Goal: Task Accomplishment & Management: Manage account settings

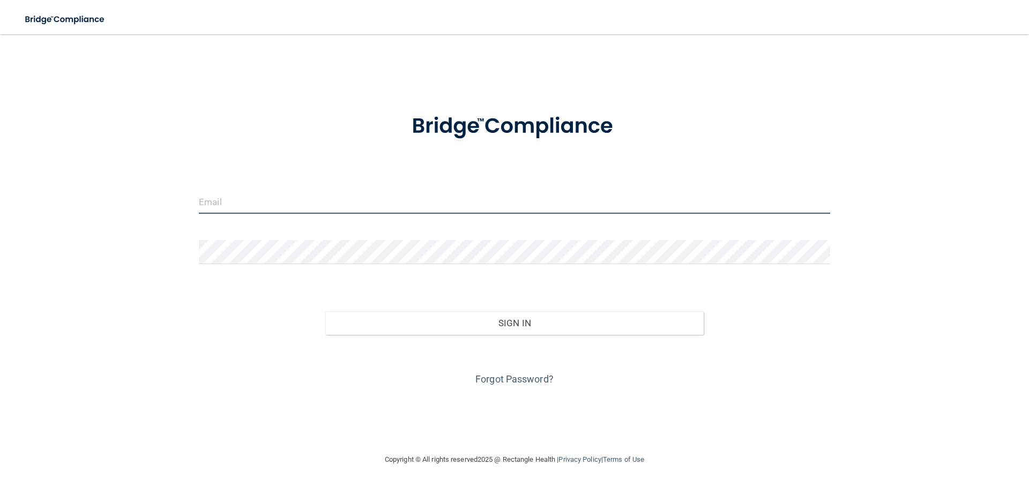
type input "[EMAIL_ADDRESS][DOMAIN_NAME]"
click at [296, 205] on input "[EMAIL_ADDRESS][DOMAIN_NAME]" at bounding box center [515, 202] width 632 height 24
drag, startPoint x: 313, startPoint y: 202, endPoint x: -61, endPoint y: 220, distance: 373.5
click at [0, 220] on html "Toggle navigation Manage My Enterprise Manage My Location barlassmi@gmail.com I…" at bounding box center [514, 244] width 1029 height 488
type input "hamdi546@gmail.com"
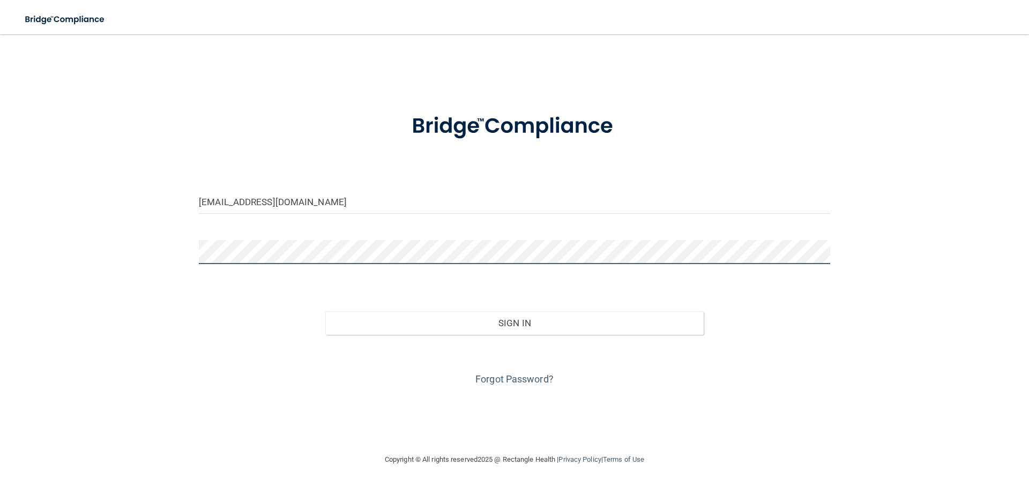
click at [21, 255] on main "hamdi546@gmail.com Invalid email/password. You don't have permission to access …" at bounding box center [514, 261] width 1029 height 454
click at [325, 311] on button "Sign In" at bounding box center [514, 323] width 379 height 24
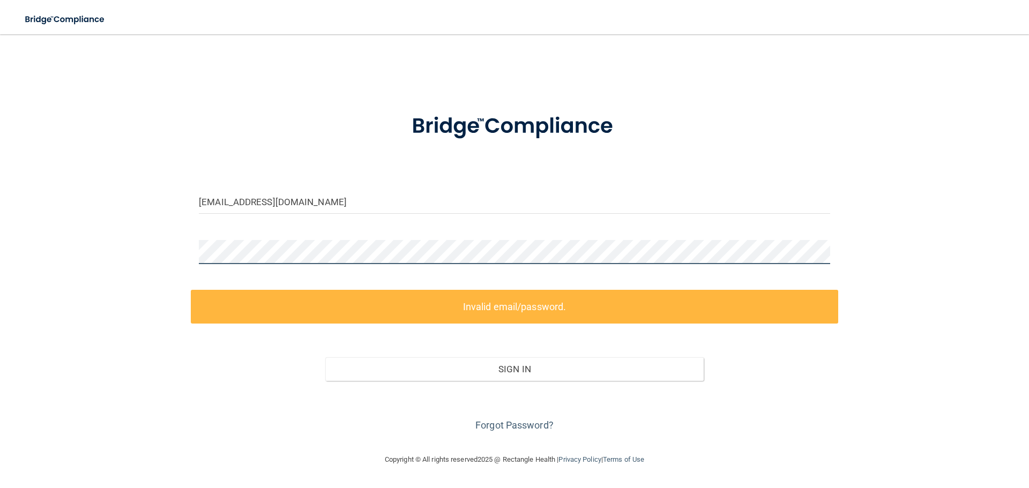
click at [0, 272] on html "Toggle navigation Manage My Enterprise Manage My Location hamdi546@gmail.com In…" at bounding box center [514, 244] width 1029 height 488
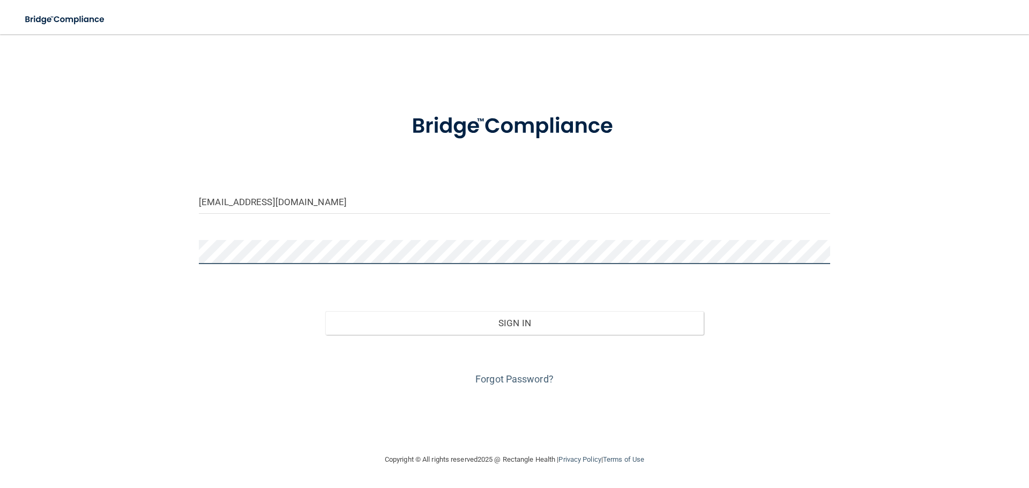
click at [325, 311] on button "Sign In" at bounding box center [514, 323] width 379 height 24
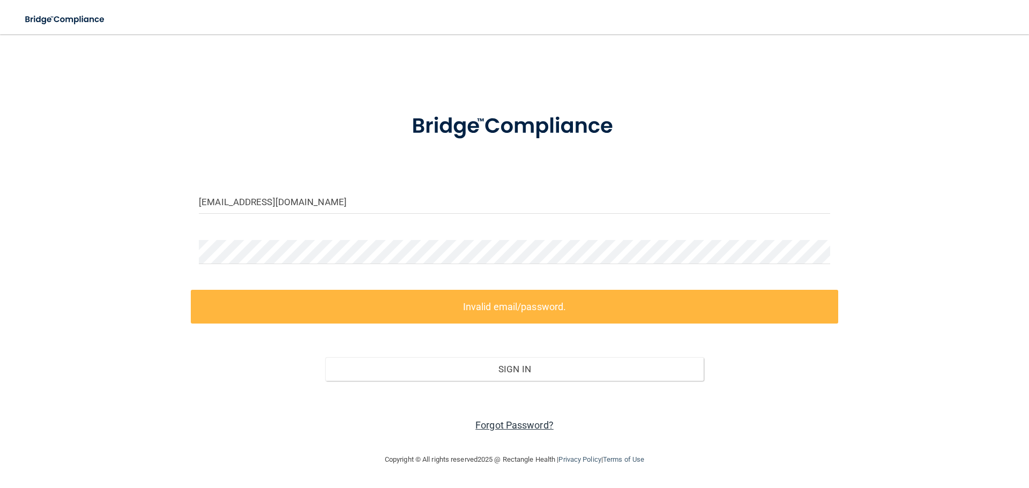
click at [491, 425] on link "Forgot Password?" at bounding box center [515, 425] width 78 height 11
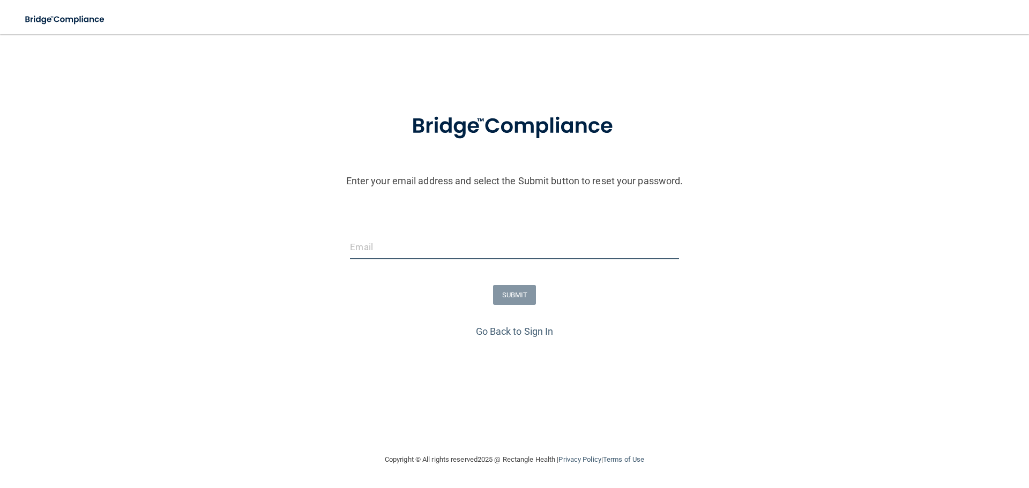
click at [454, 247] on input "email" at bounding box center [514, 247] width 329 height 24
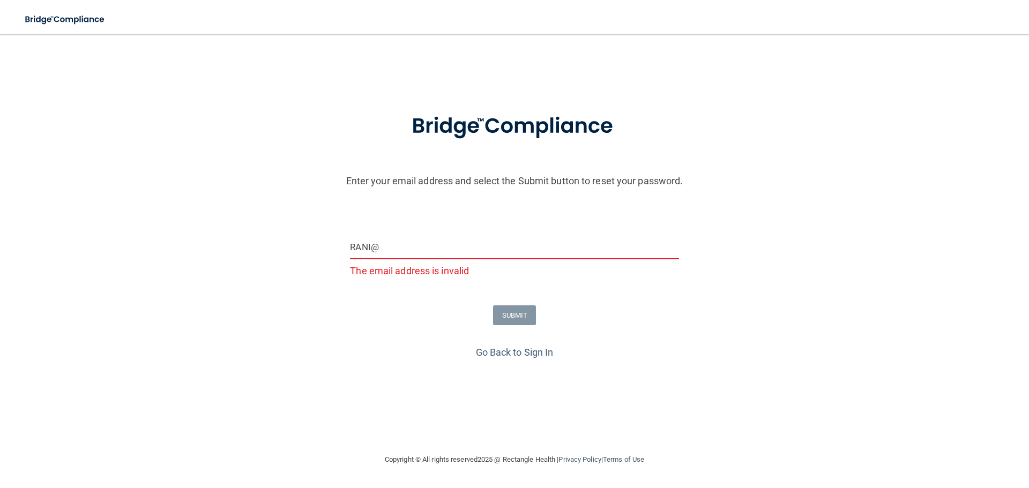
click at [448, 250] on input "RANI@" at bounding box center [514, 247] width 329 height 24
type input "R"
type input "h"
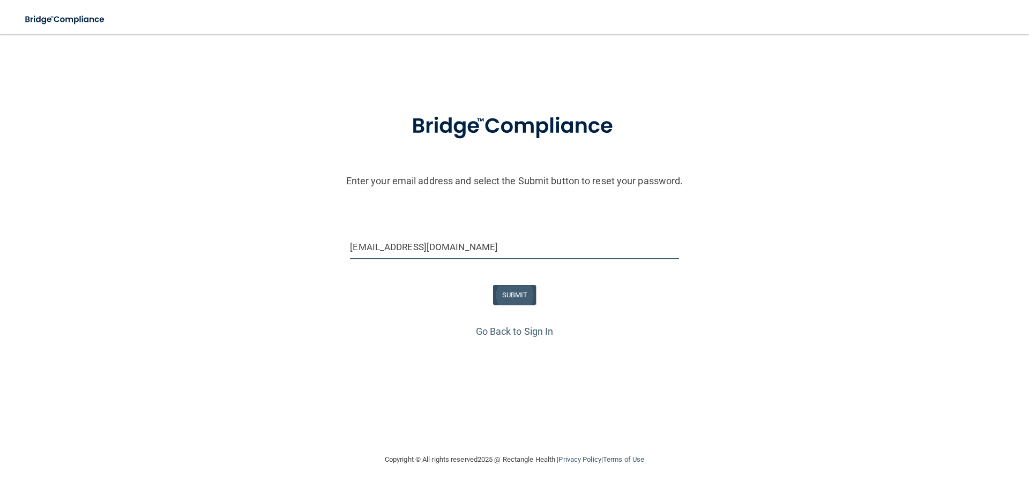
type input "hAMDI546@GMAIL.COM"
click at [514, 296] on button "SUBMIT" at bounding box center [514, 295] width 43 height 20
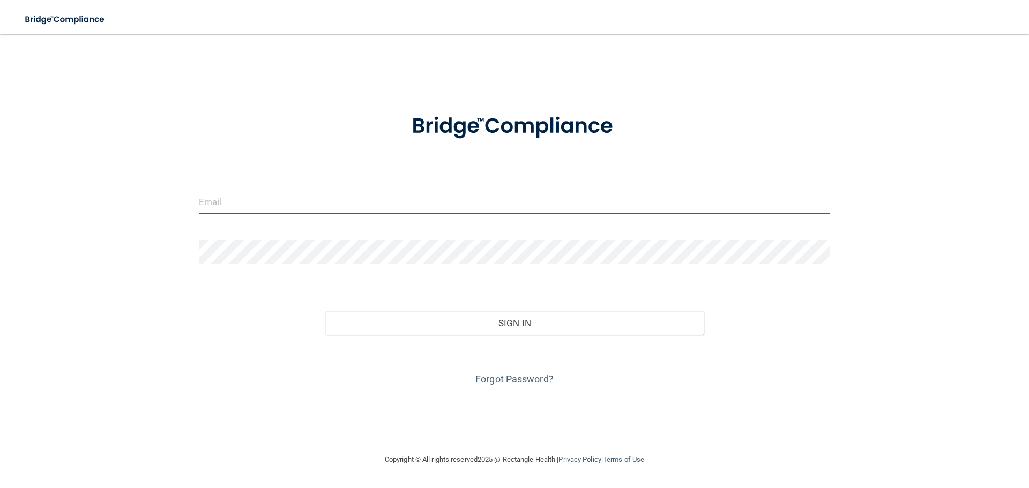
type input "[EMAIL_ADDRESS][DOMAIN_NAME]"
click at [304, 200] on input "[EMAIL_ADDRESS][DOMAIN_NAME]" at bounding box center [515, 202] width 632 height 24
drag, startPoint x: 304, startPoint y: 200, endPoint x: -87, endPoint y: 218, distance: 391.2
click at [0, 218] on html "Toggle navigation Manage My Enterprise Manage My Location barlassmi@gmail.com I…" at bounding box center [514, 244] width 1029 height 488
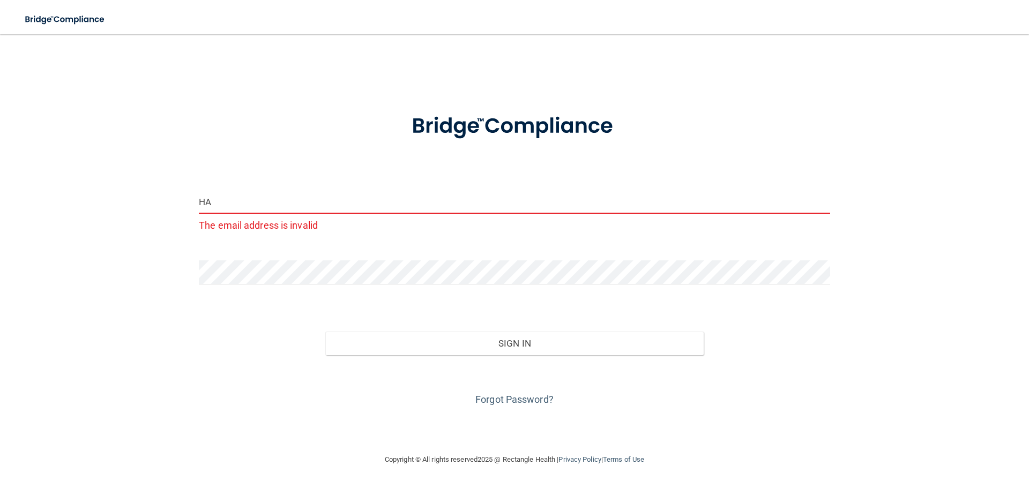
type input "H"
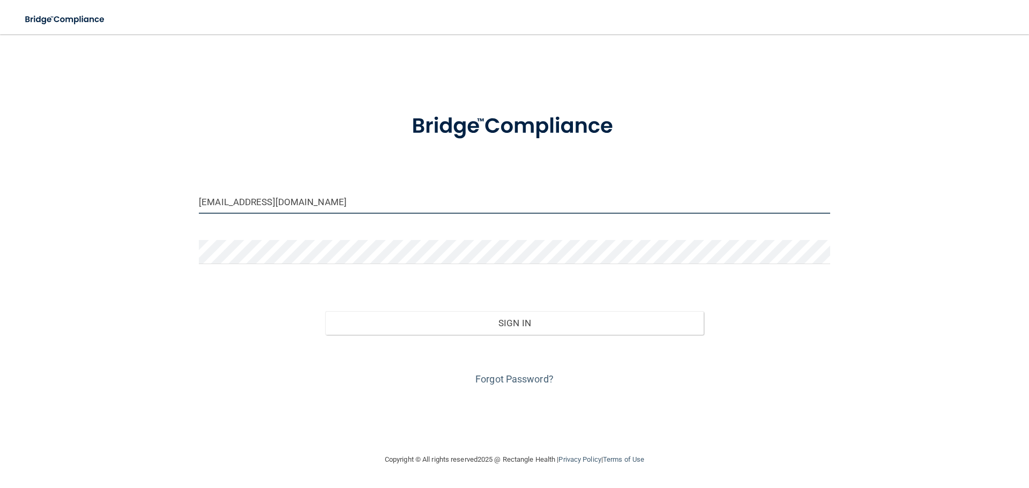
type input "hamdi546@gmail.com"
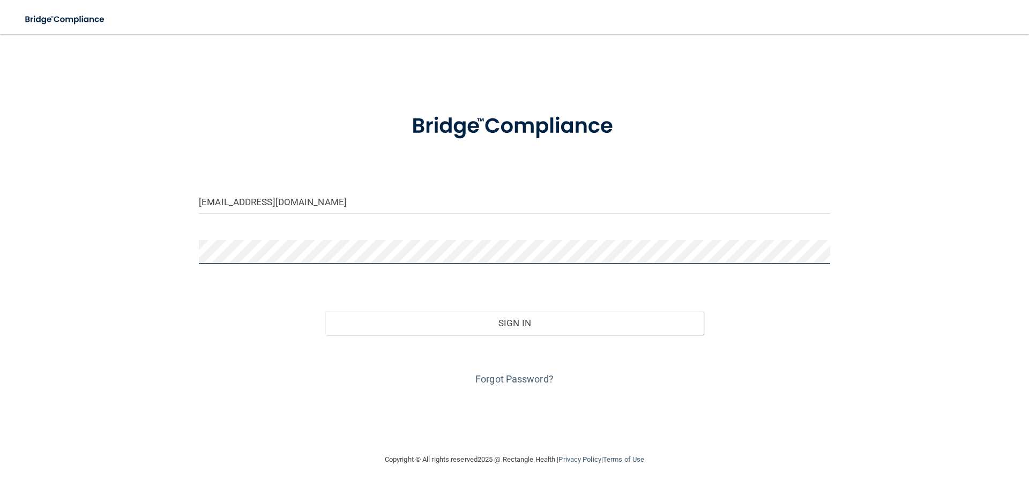
click at [18, 256] on main "hamdi546@gmail.com Invalid email/password. You don't have permission to access …" at bounding box center [514, 261] width 1029 height 454
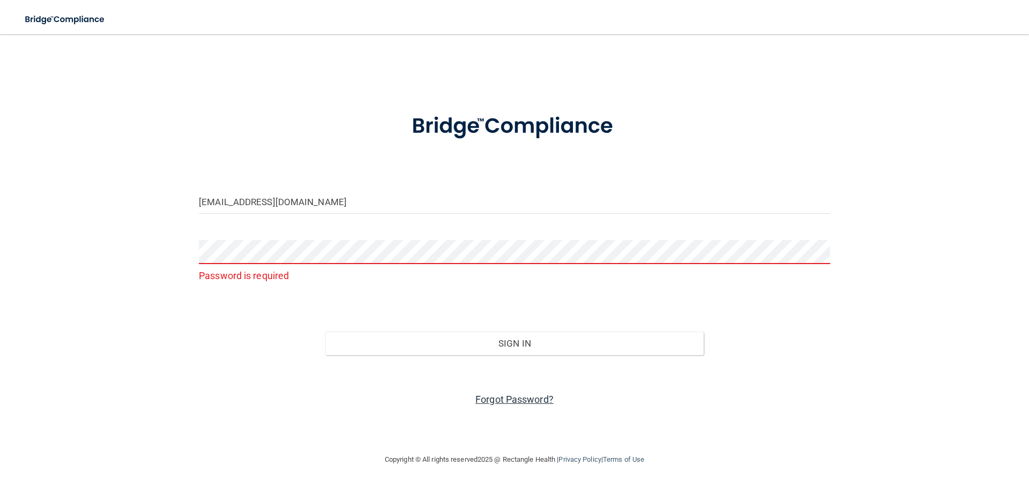
click at [491, 397] on link "Forgot Password?" at bounding box center [515, 399] width 78 height 11
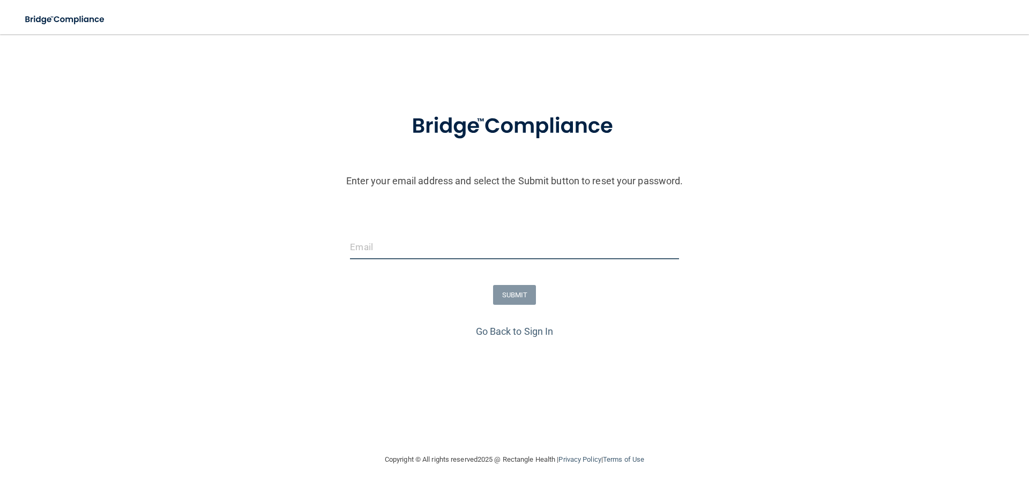
click at [409, 255] on input "email" at bounding box center [514, 247] width 329 height 24
type input "H"
type input "hamdi546@gmail.com"
click at [531, 302] on button "SUBMIT" at bounding box center [514, 295] width 43 height 20
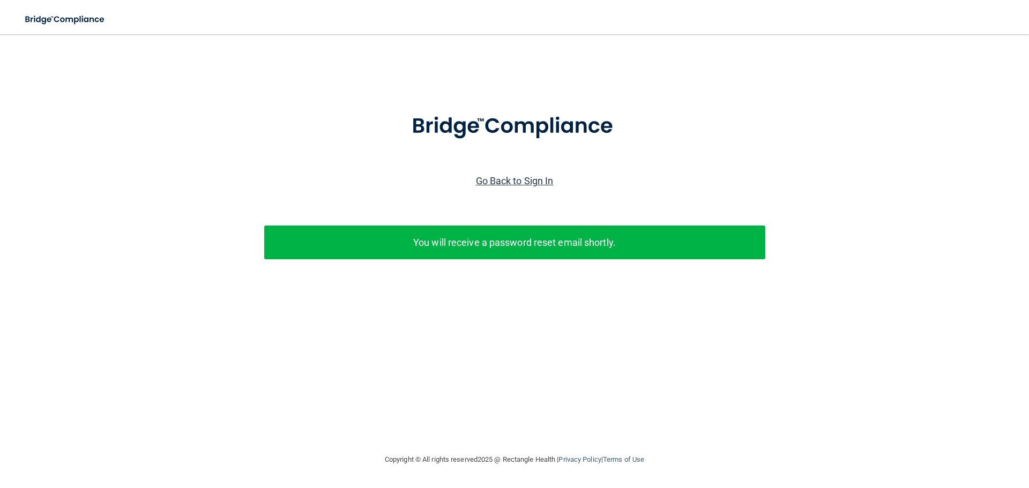
click at [514, 181] on link "Go Back to Sign In" at bounding box center [515, 180] width 78 height 11
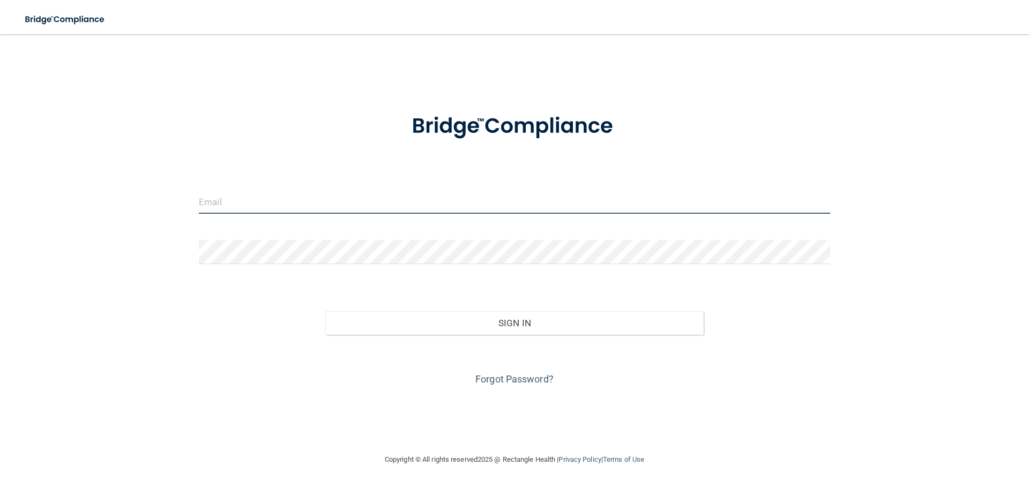
type input "[EMAIL_ADDRESS][DOMAIN_NAME]"
click at [325, 204] on input "[EMAIL_ADDRESS][DOMAIN_NAME]" at bounding box center [515, 202] width 632 height 24
drag, startPoint x: 197, startPoint y: 204, endPoint x: -294, endPoint y: 189, distance: 491.3
click at [0, 189] on html "Toggle navigation Manage My Enterprise Manage My Location barlassmi@gmail.com I…" at bounding box center [514, 244] width 1029 height 488
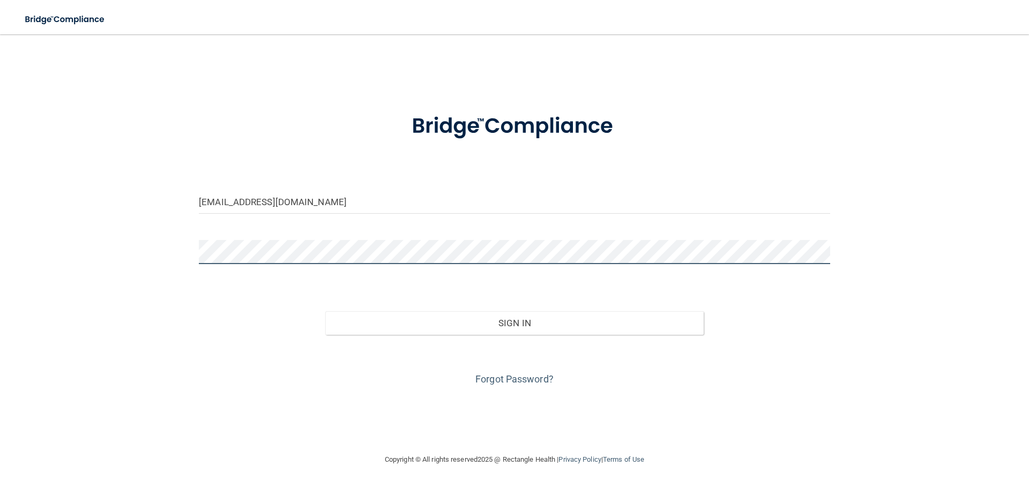
click at [69, 242] on div "Hamdi546@gmail.com Invalid email/password. You don't have permission to access …" at bounding box center [514, 244] width 986 height 398
click at [325, 311] on button "Sign In" at bounding box center [514, 323] width 379 height 24
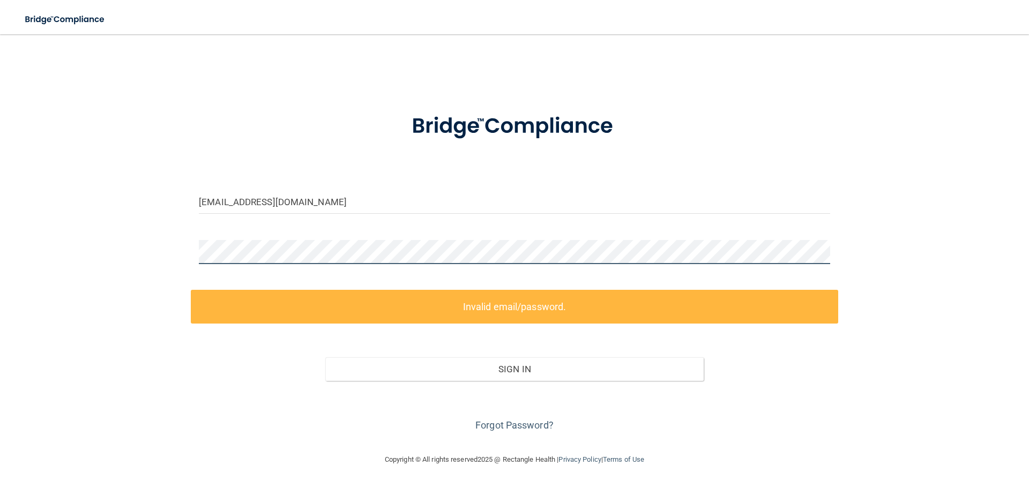
click at [0, 253] on html "Toggle navigation Manage My Enterprise Manage My Location Hamdi546@gmail.com In…" at bounding box center [514, 244] width 1029 height 488
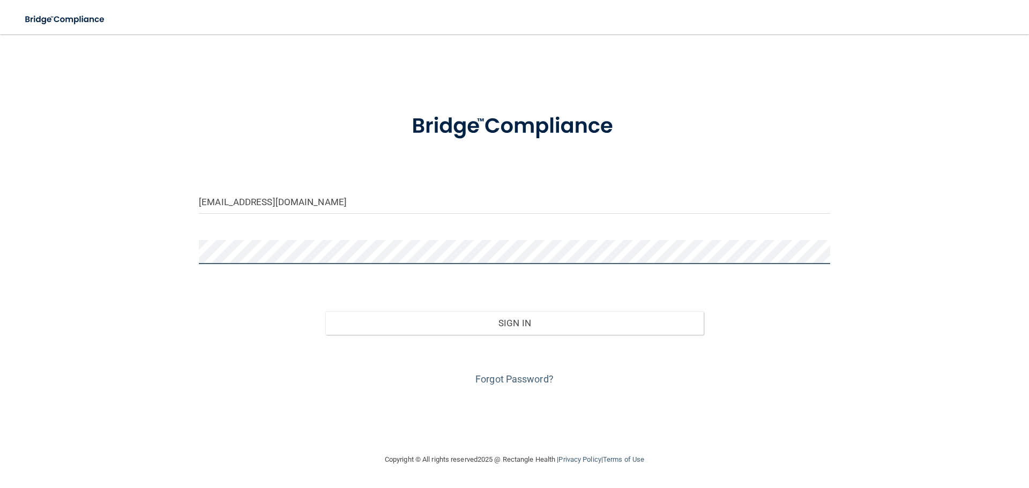
click at [325, 311] on button "Sign In" at bounding box center [514, 323] width 379 height 24
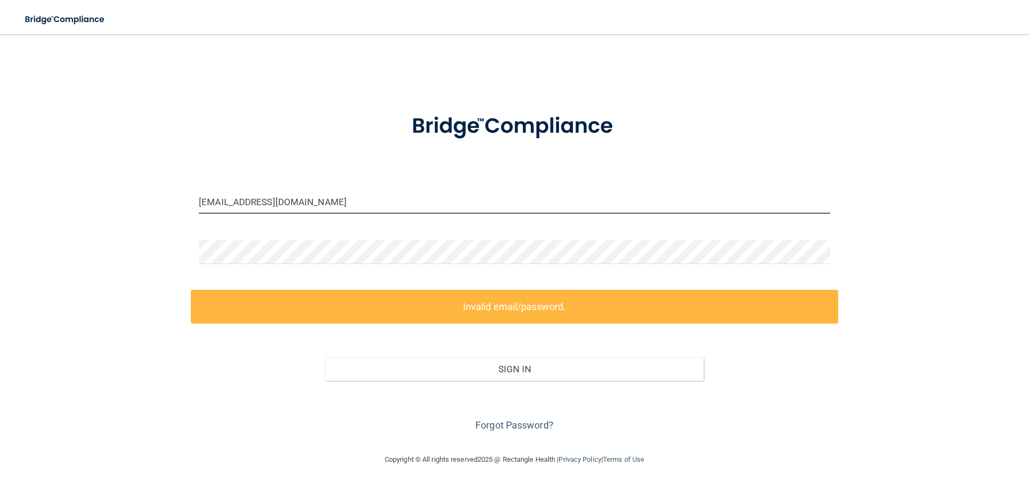
type input "[PERSON_NAME][EMAIL_ADDRESS][DOMAIN_NAME]"
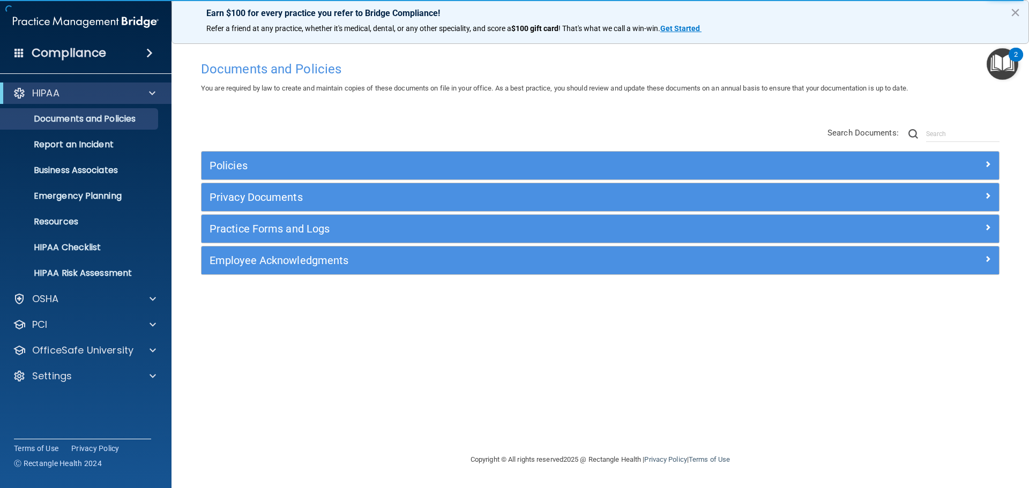
click at [1007, 73] on img "Open Resource Center, 2 new notifications" at bounding box center [1003, 64] width 32 height 32
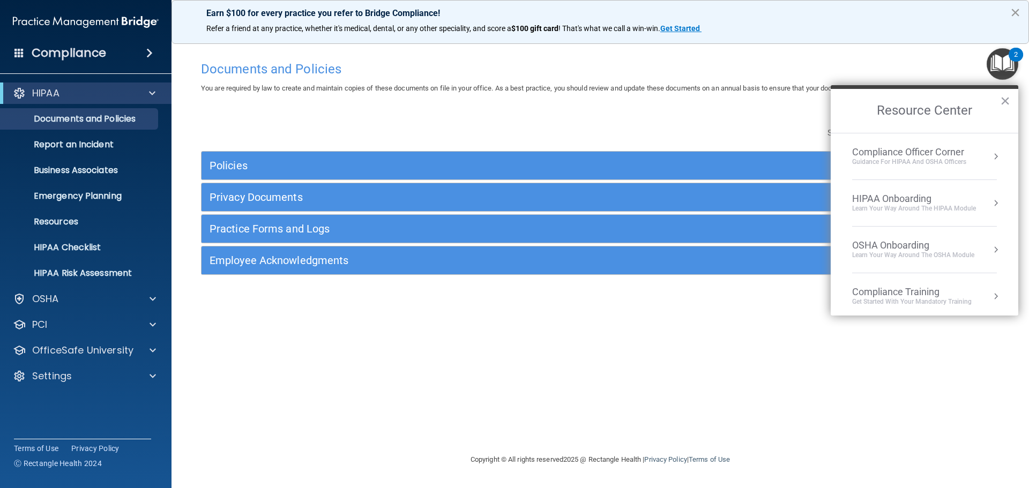
click at [1020, 11] on button "×" at bounding box center [1016, 12] width 10 height 17
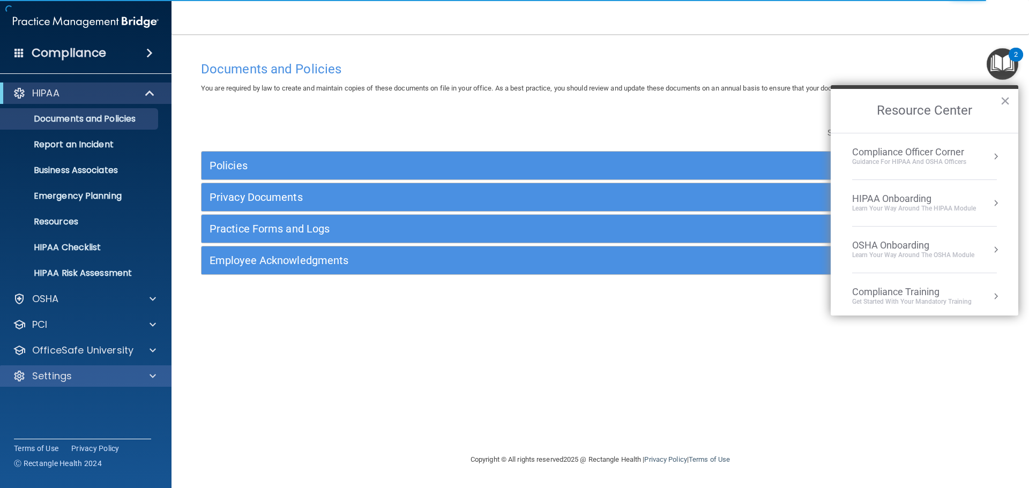
click at [140, 384] on div "Settings" at bounding box center [86, 376] width 172 height 21
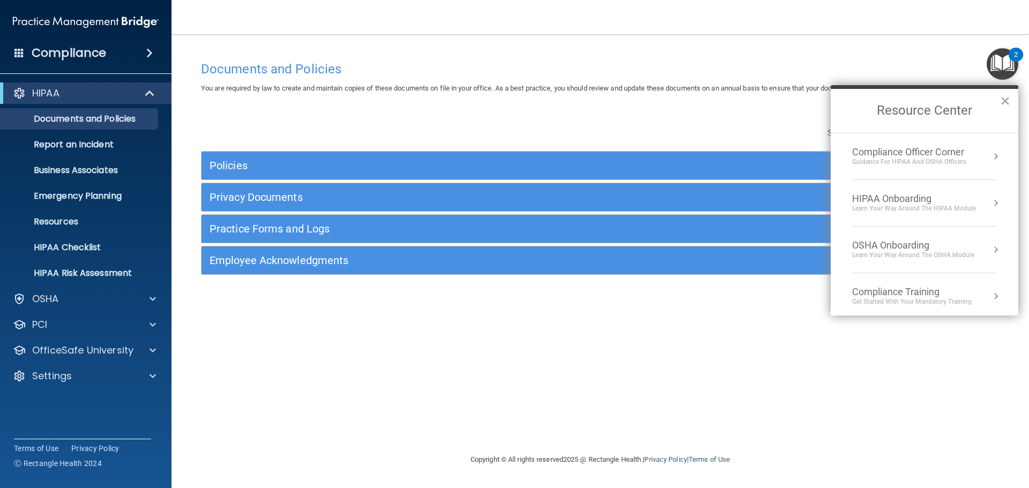
click at [1007, 97] on button "×" at bounding box center [1005, 100] width 10 height 17
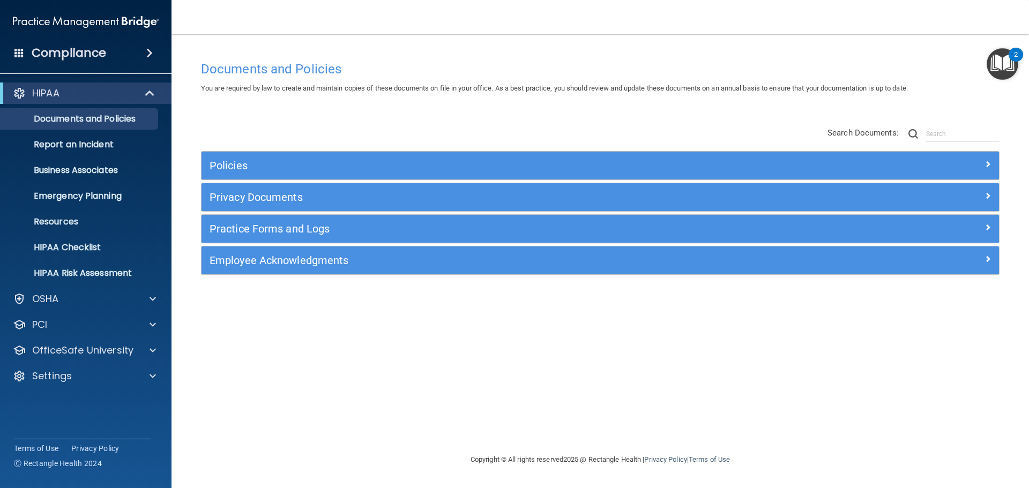
click at [1005, 64] on img "Open Resource Center, 2 new notifications" at bounding box center [1003, 64] width 32 height 32
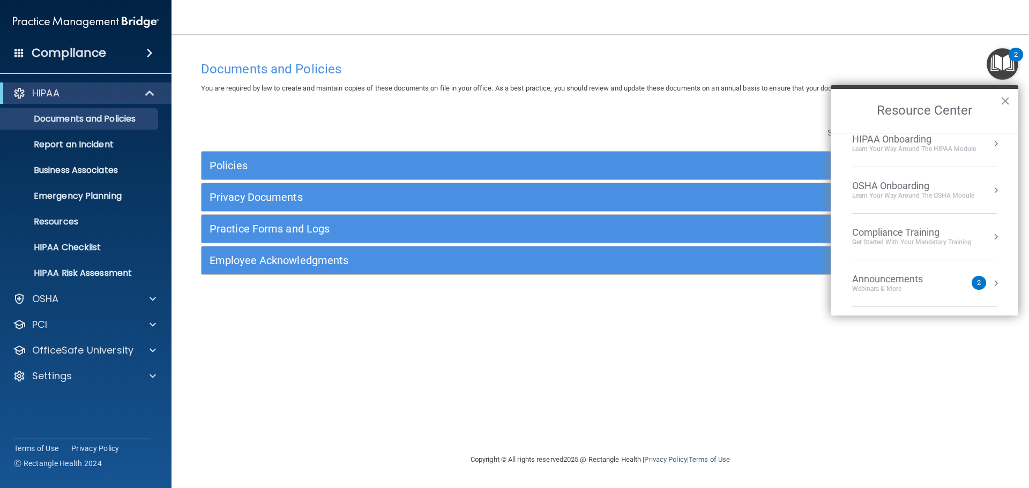
scroll to position [153, 0]
click at [608, 51] on div "Documents and Policies You are required by law to create and maintain copies of…" at bounding box center [600, 244] width 815 height 398
click at [146, 53] on span at bounding box center [149, 53] width 6 height 13
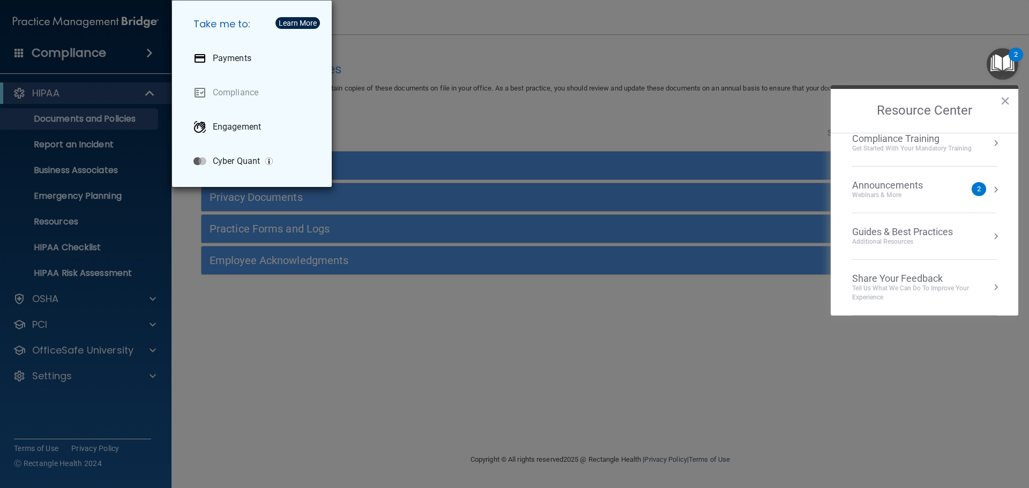
click at [20, 55] on div "Take me to: Payments Compliance Engagement Cyber Quant" at bounding box center [514, 244] width 1029 height 488
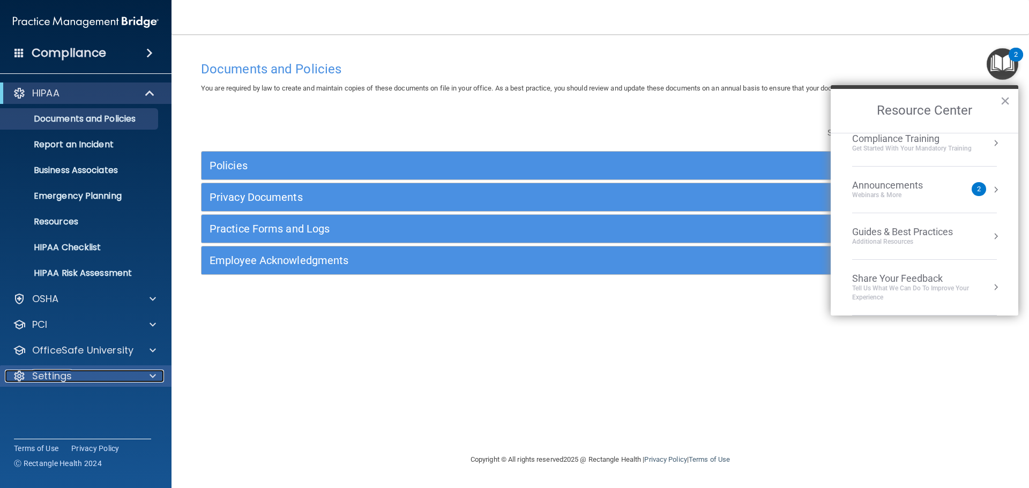
click at [19, 371] on div at bounding box center [19, 376] width 13 height 13
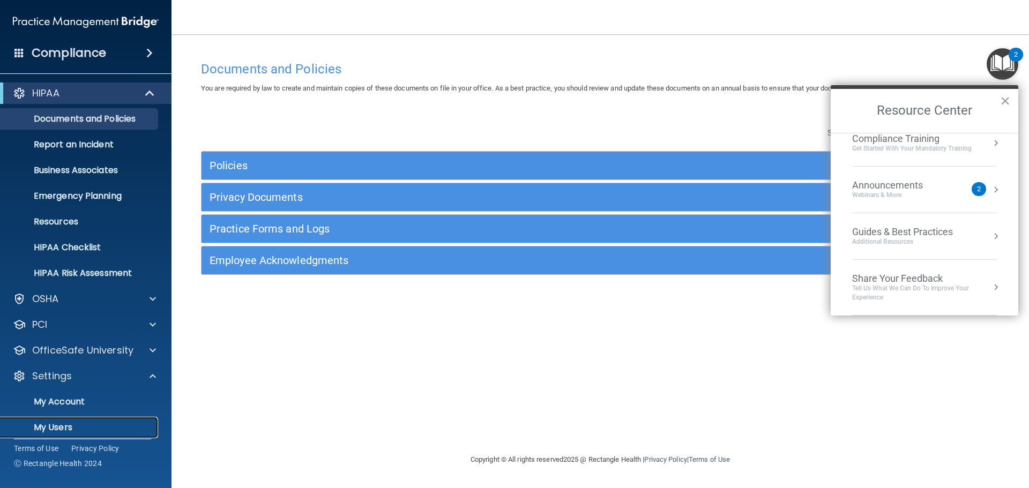
click at [49, 426] on p "My Users" at bounding box center [80, 427] width 146 height 11
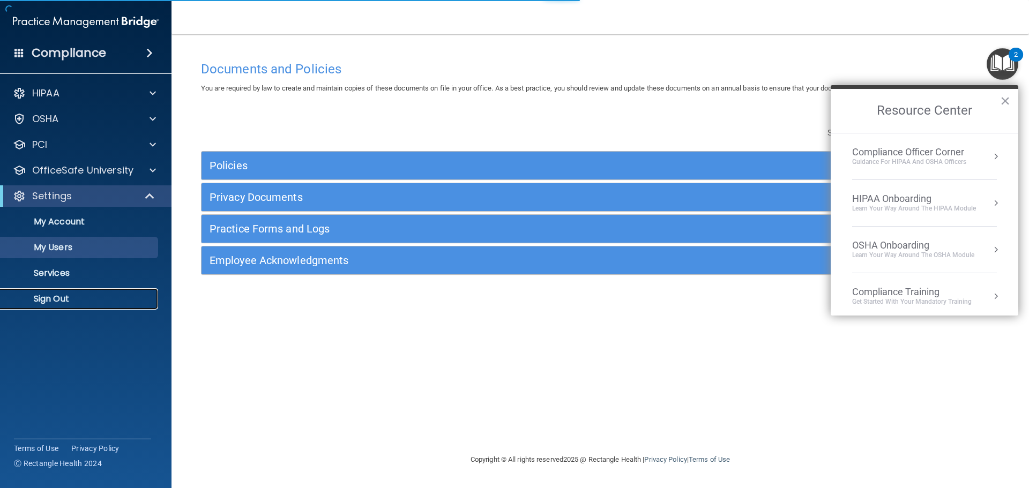
click at [56, 294] on p "Sign Out" at bounding box center [80, 299] width 146 height 11
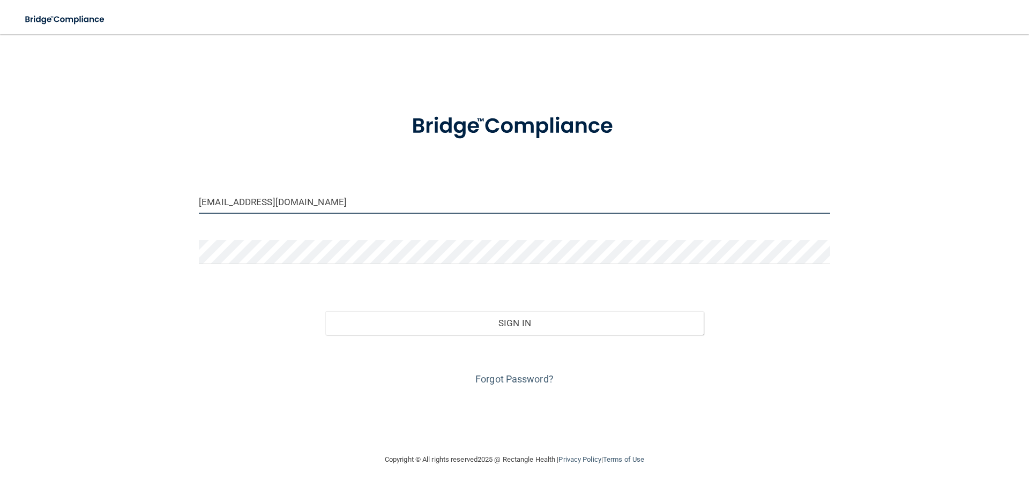
click at [326, 209] on input "[EMAIL_ADDRESS][DOMAIN_NAME]" at bounding box center [515, 202] width 632 height 24
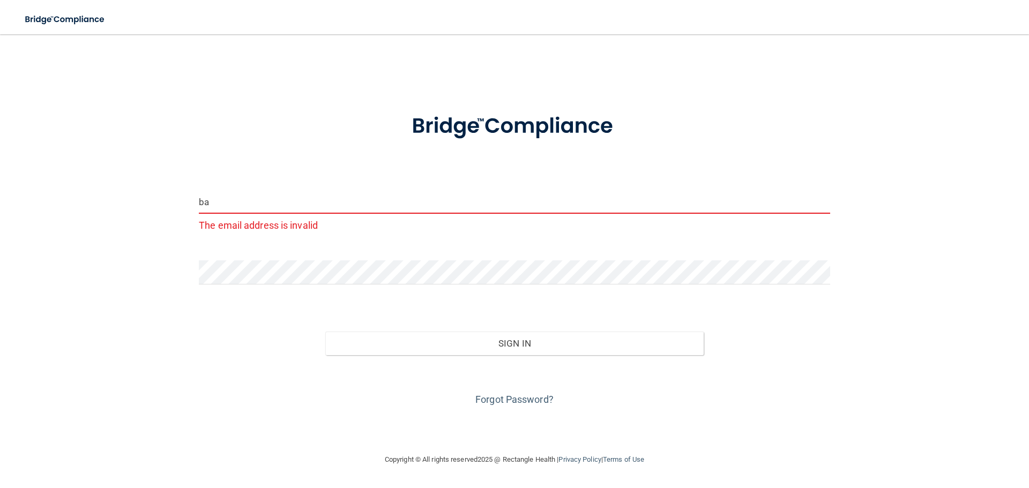
type input "b"
click at [218, 204] on input "email" at bounding box center [515, 202] width 632 height 24
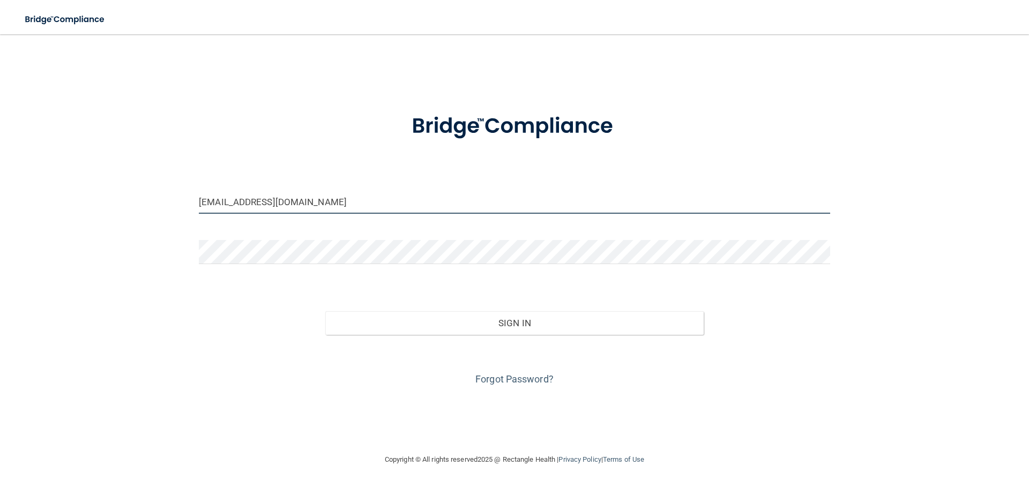
type input "[EMAIL_ADDRESS][DOMAIN_NAME]"
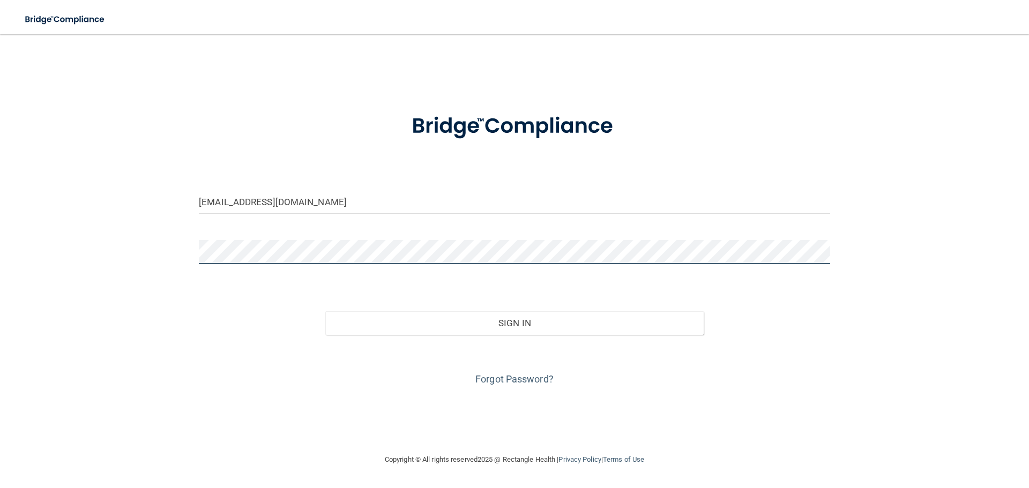
click at [135, 262] on div "[EMAIL_ADDRESS][DOMAIN_NAME] Invalid email/password. You don't have permission …" at bounding box center [514, 244] width 986 height 398
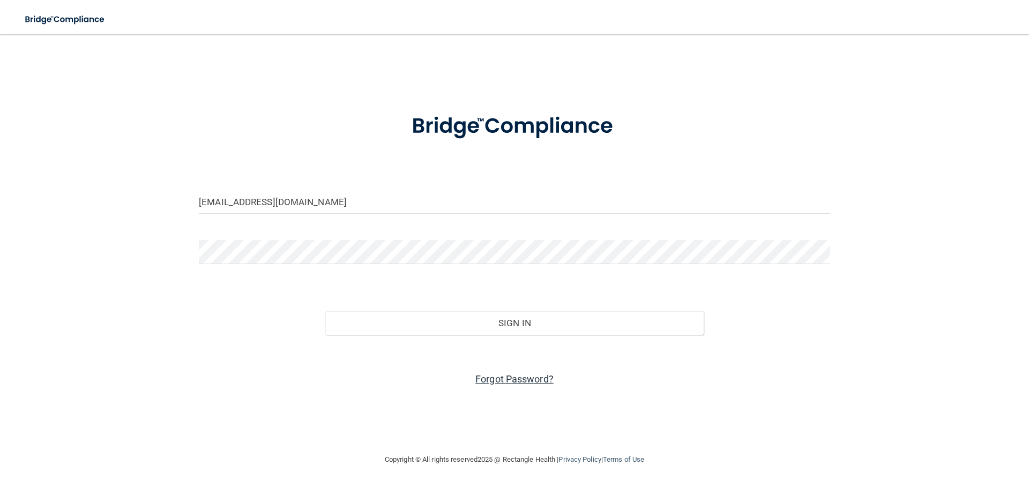
click at [500, 381] on link "Forgot Password?" at bounding box center [515, 379] width 78 height 11
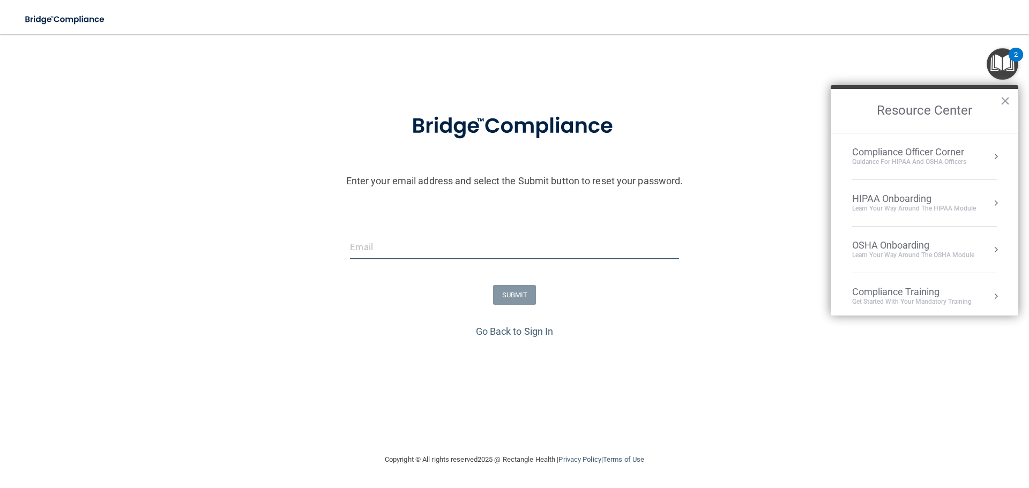
click at [420, 255] on input "email" at bounding box center [514, 247] width 329 height 24
type input "[EMAIL_ADDRESS][DOMAIN_NAME]"
click at [514, 294] on button "SUBMIT" at bounding box center [514, 295] width 43 height 20
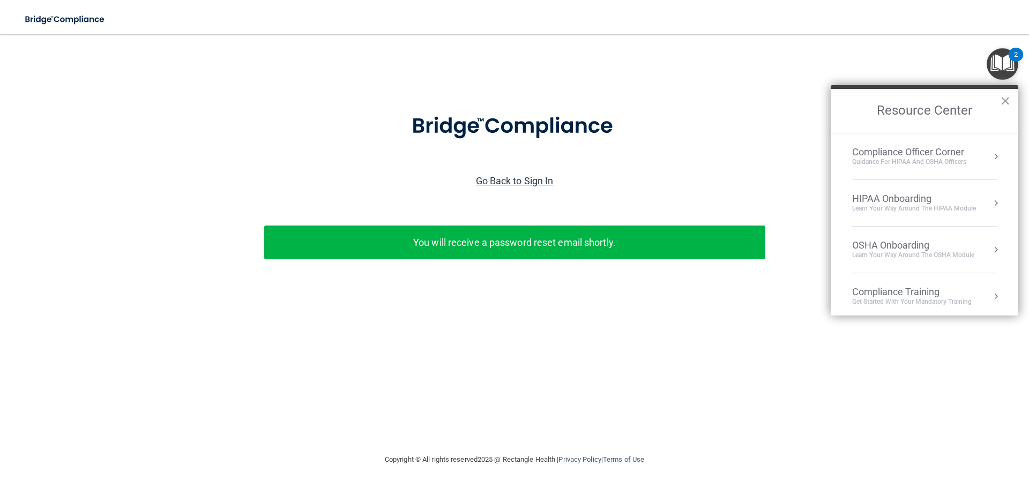
click at [494, 180] on link "Go Back to Sign In" at bounding box center [515, 180] width 78 height 11
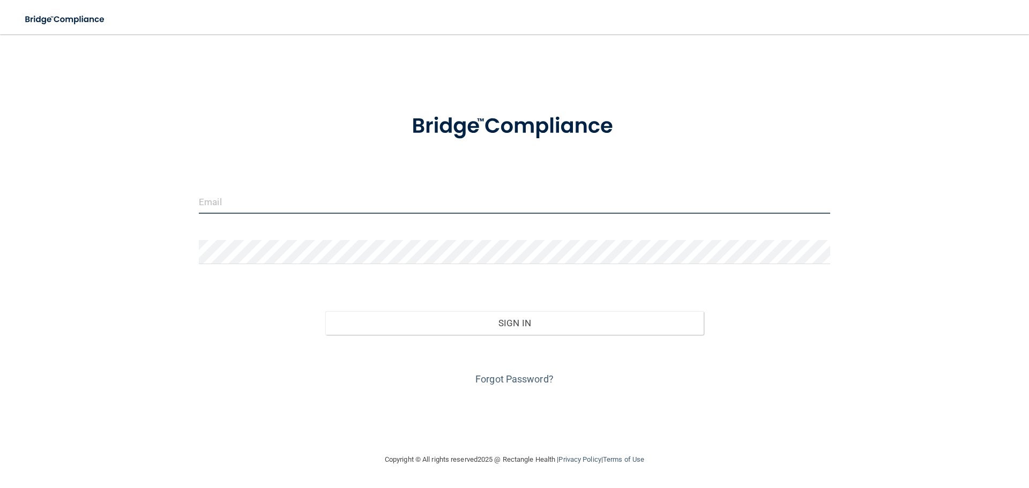
type input "[EMAIL_ADDRESS][DOMAIN_NAME]"
click at [339, 207] on input "[EMAIL_ADDRESS][DOMAIN_NAME]" at bounding box center [515, 202] width 632 height 24
drag, startPoint x: 328, startPoint y: 209, endPoint x: -282, endPoint y: 195, distance: 609.7
click at [0, 195] on html "Toggle navigation [PERSON_NAME] [PERSON_NAME][EMAIL_ADDRESS][DOMAIN_NAME] Manag…" at bounding box center [514, 244] width 1029 height 488
type input "[EMAIL_ADDRESS][DOMAIN_NAME]"
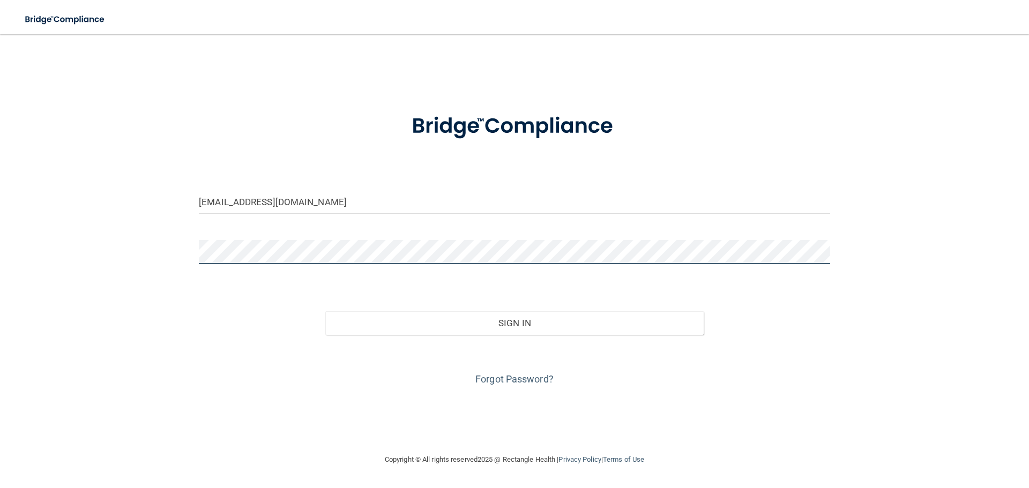
click at [39, 246] on div "[EMAIL_ADDRESS][DOMAIN_NAME] Invalid email/password. You don't have permission …" at bounding box center [514, 244] width 986 height 398
click at [325, 311] on button "Sign In" at bounding box center [514, 323] width 379 height 24
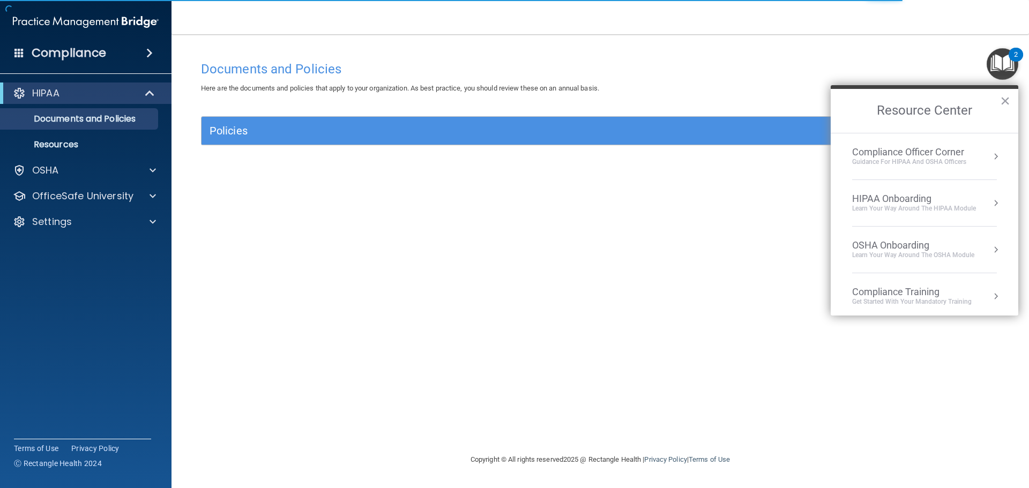
click at [742, 83] on div "Here are the documents and policies that apply to your organization. As best pr…" at bounding box center [600, 88] width 815 height 13
click at [1003, 99] on button "×" at bounding box center [1005, 100] width 10 height 17
